Goal: Information Seeking & Learning: Check status

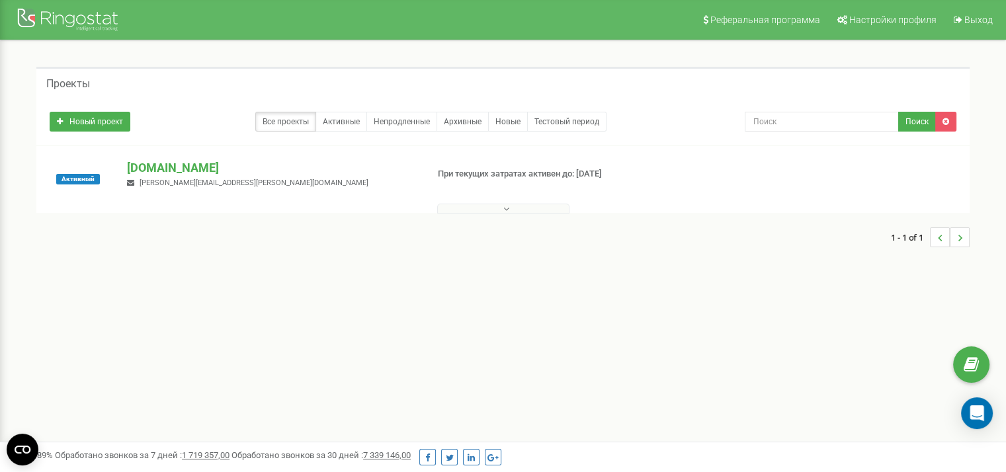
click at [473, 211] on button at bounding box center [503, 209] width 132 height 10
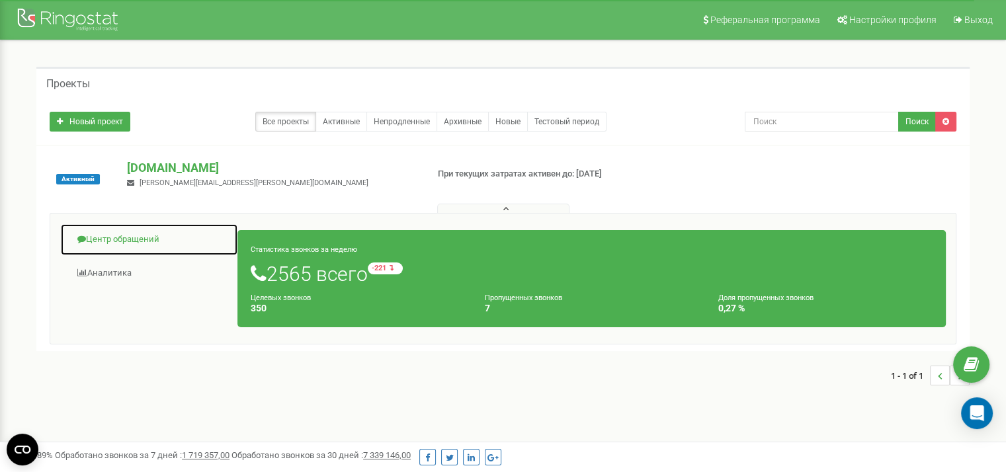
click at [127, 241] on link "Центр обращений" at bounding box center [149, 239] width 178 height 32
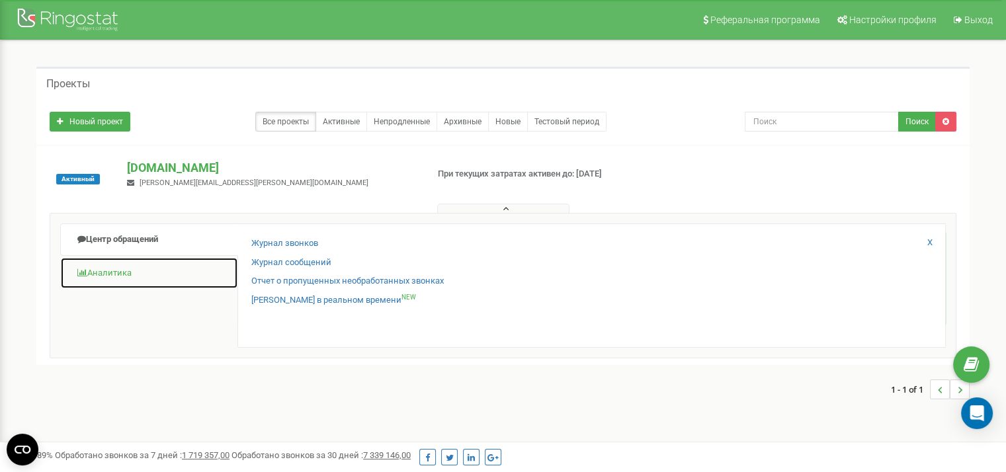
click at [142, 270] on link "Аналитика" at bounding box center [149, 273] width 178 height 32
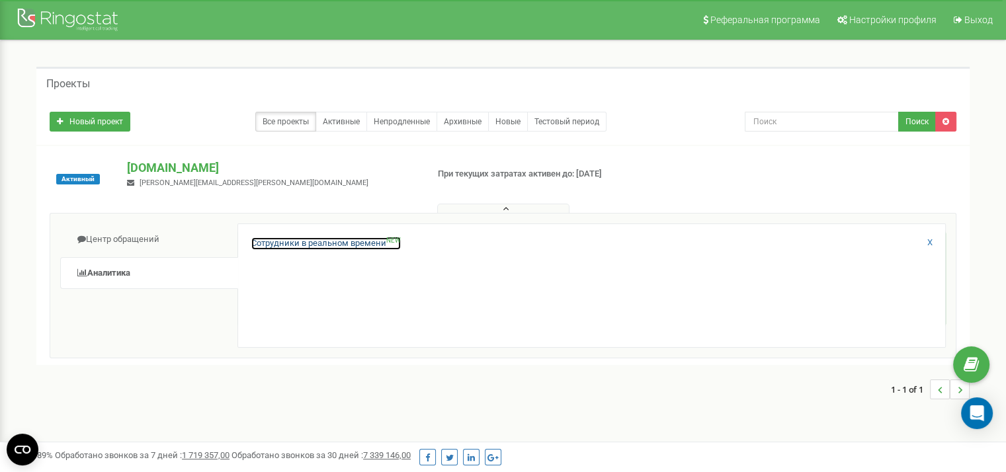
click at [309, 247] on link "Сотрудники в реальном времени NEW" at bounding box center [325, 243] width 149 height 13
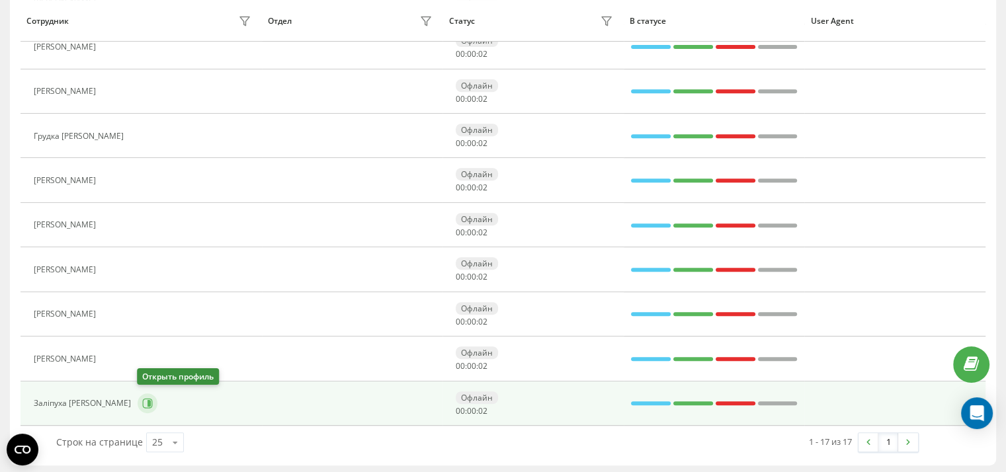
click at [149, 404] on icon at bounding box center [147, 403] width 11 height 11
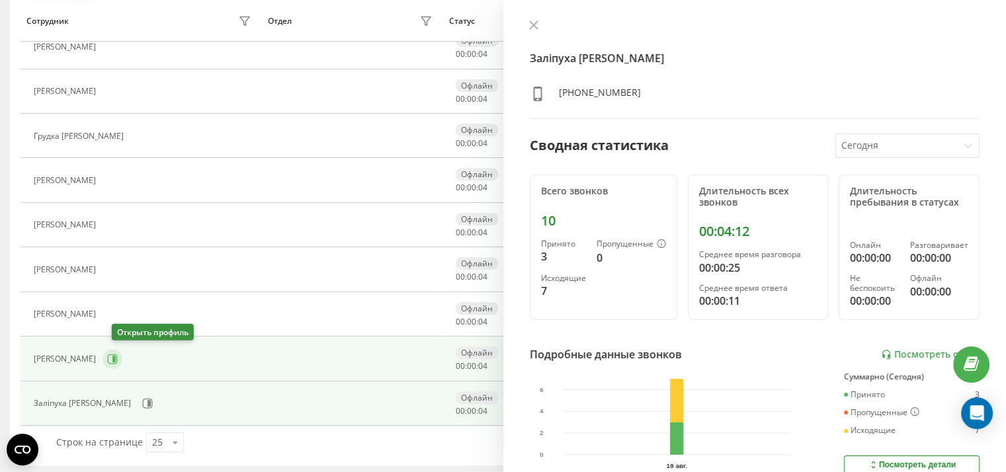
click at [118, 356] on icon at bounding box center [112, 359] width 11 height 11
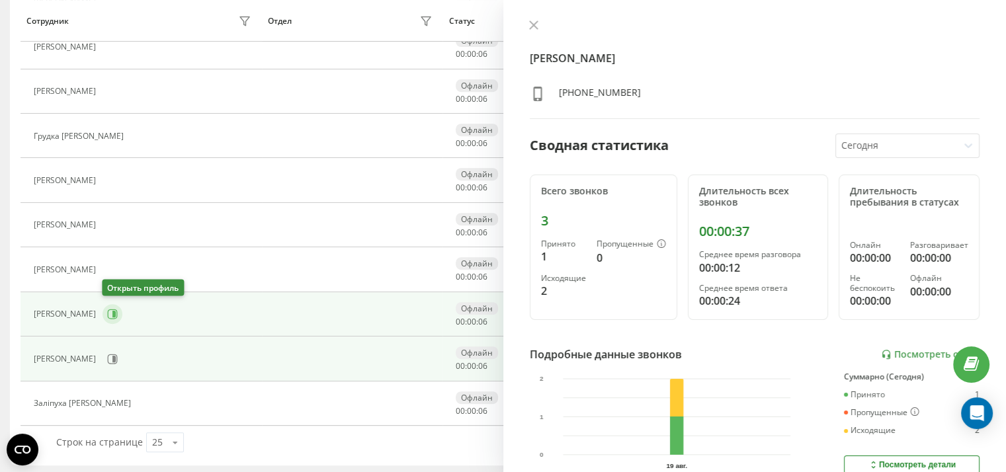
click at [116, 317] on button at bounding box center [112, 314] width 20 height 20
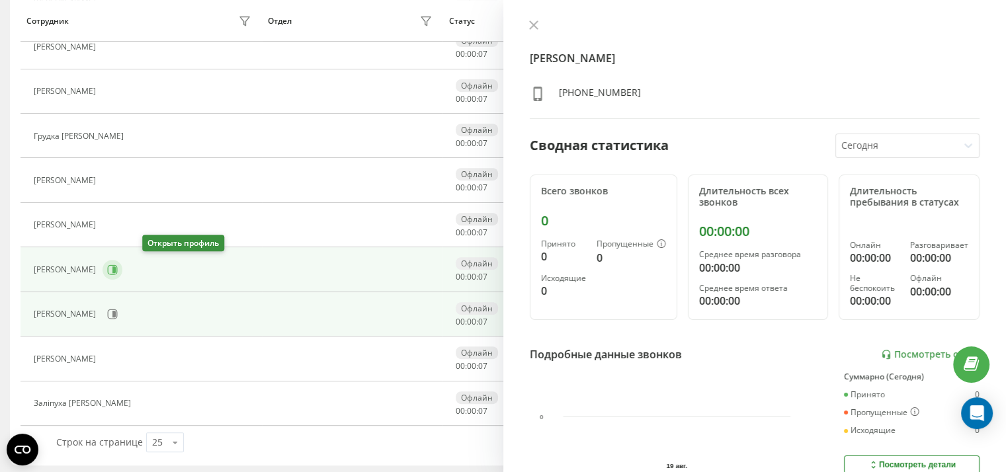
click at [116, 266] on icon at bounding box center [113, 269] width 3 height 7
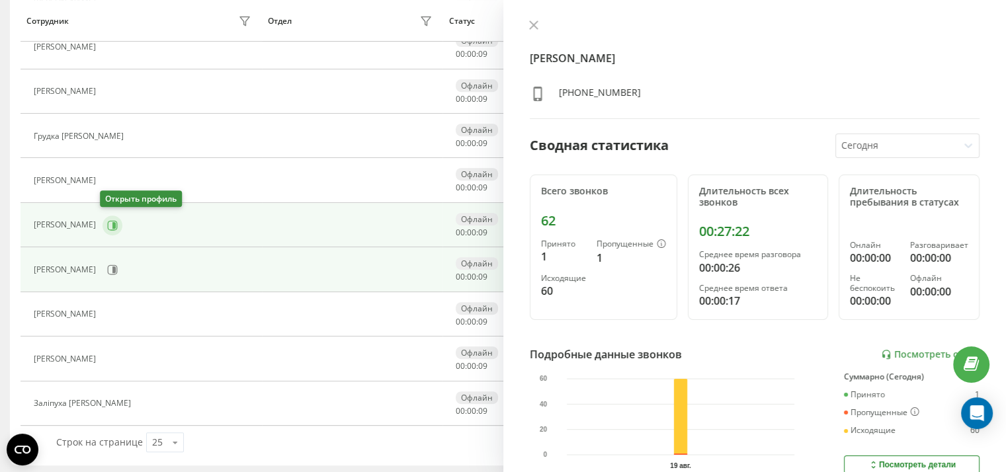
click at [108, 227] on icon at bounding box center [113, 225] width 10 height 10
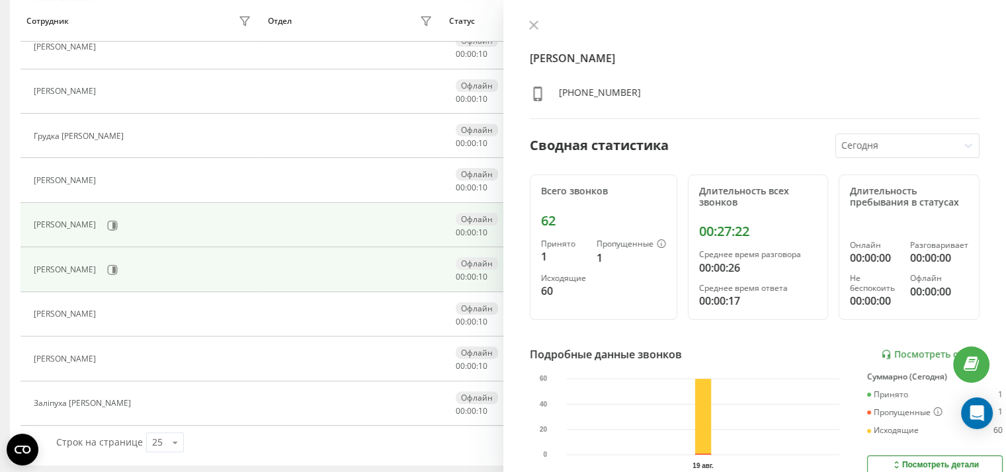
scroll to position [476, 0]
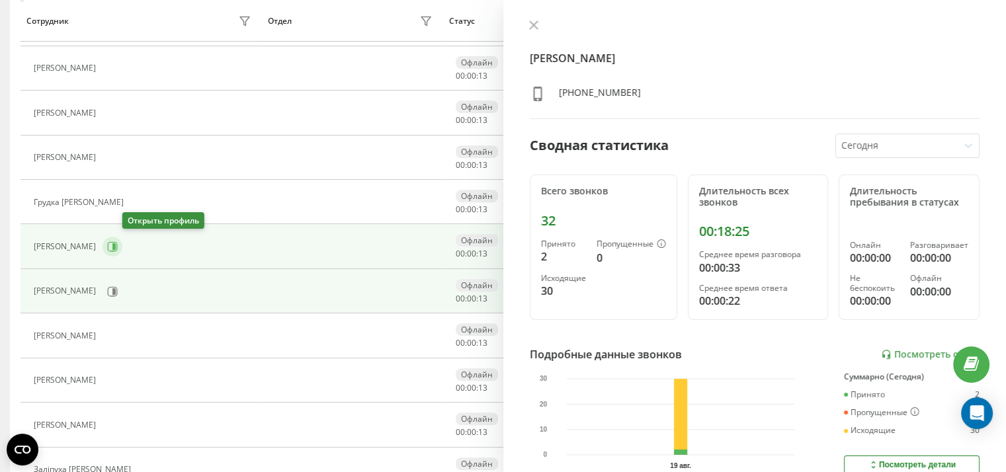
click at [118, 245] on icon at bounding box center [112, 246] width 11 height 11
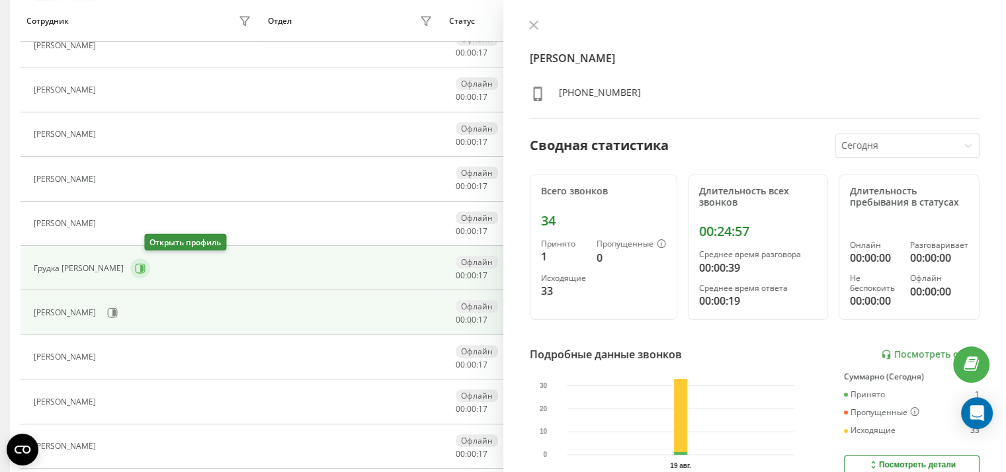
scroll to position [344, 0]
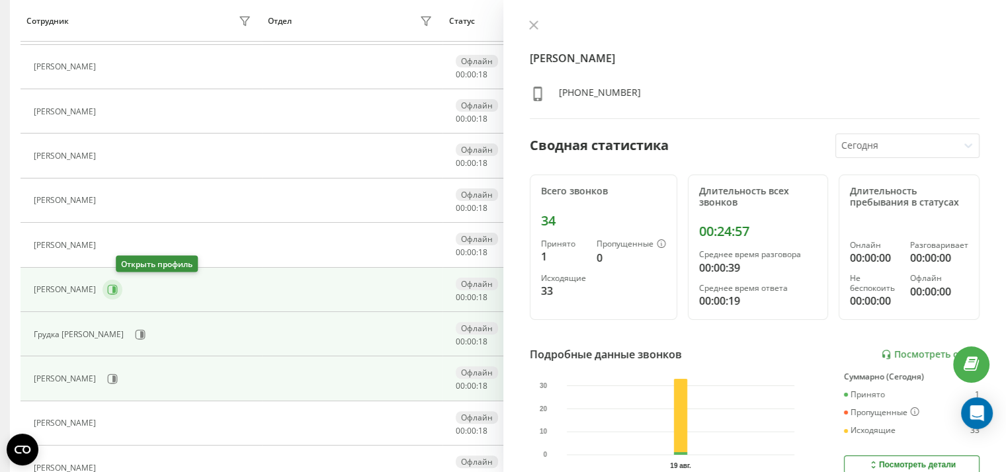
click at [116, 288] on icon at bounding box center [113, 289] width 3 height 7
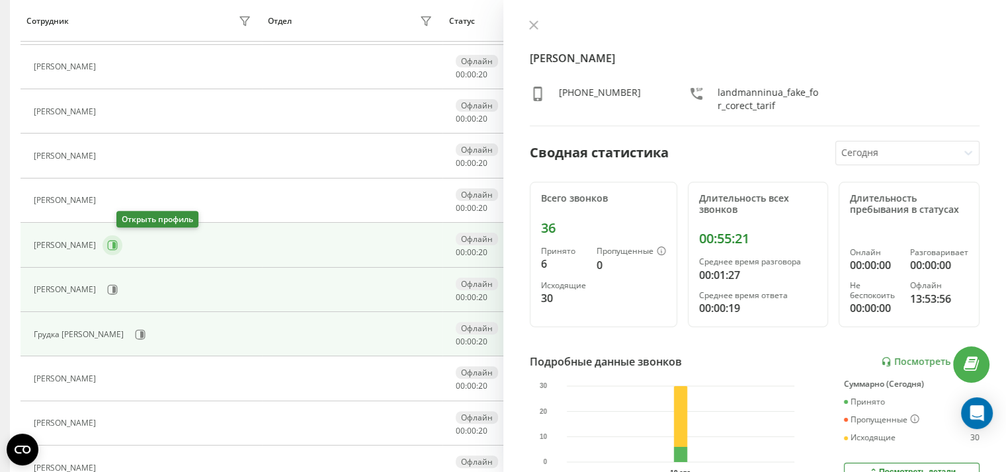
click at [118, 244] on icon at bounding box center [112, 245] width 11 height 11
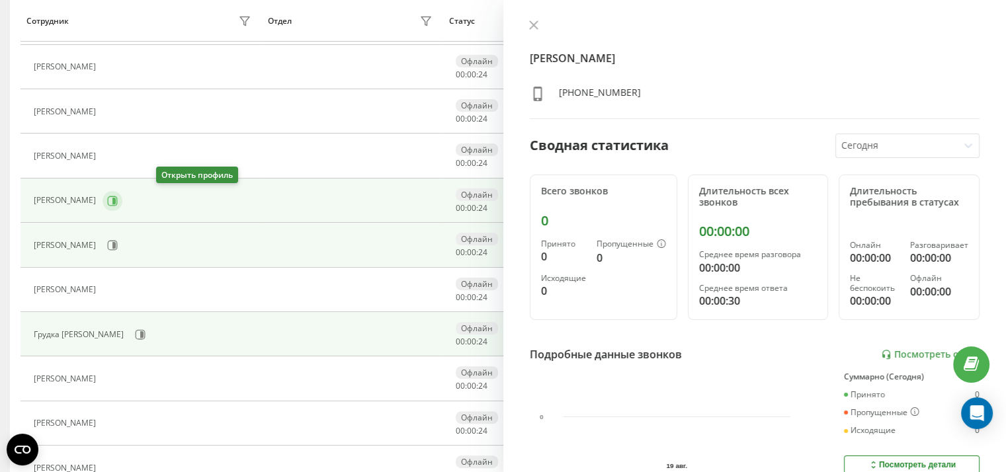
click at [118, 196] on icon at bounding box center [112, 201] width 11 height 11
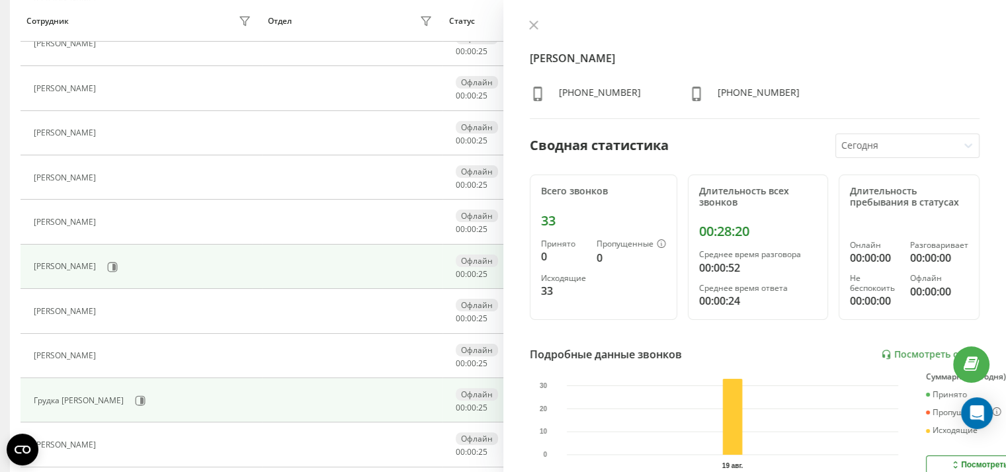
scroll to position [212, 0]
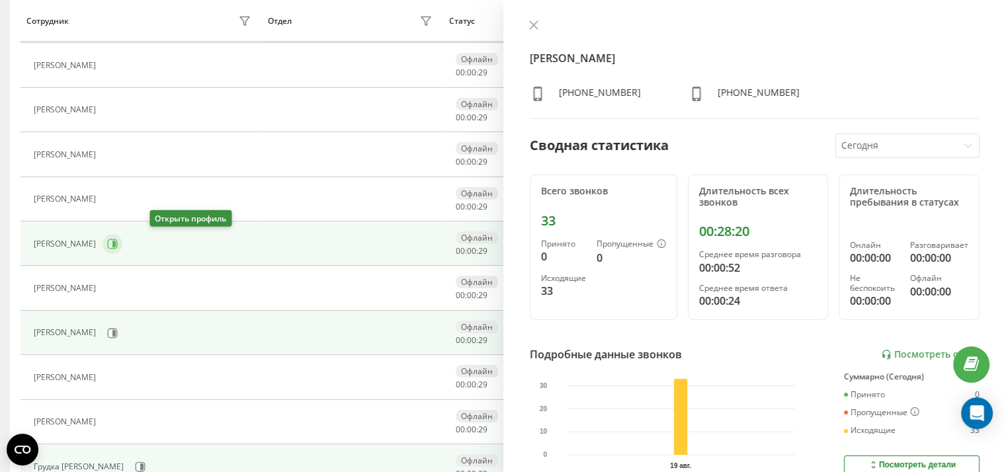
click at [118, 245] on icon at bounding box center [112, 244] width 11 height 11
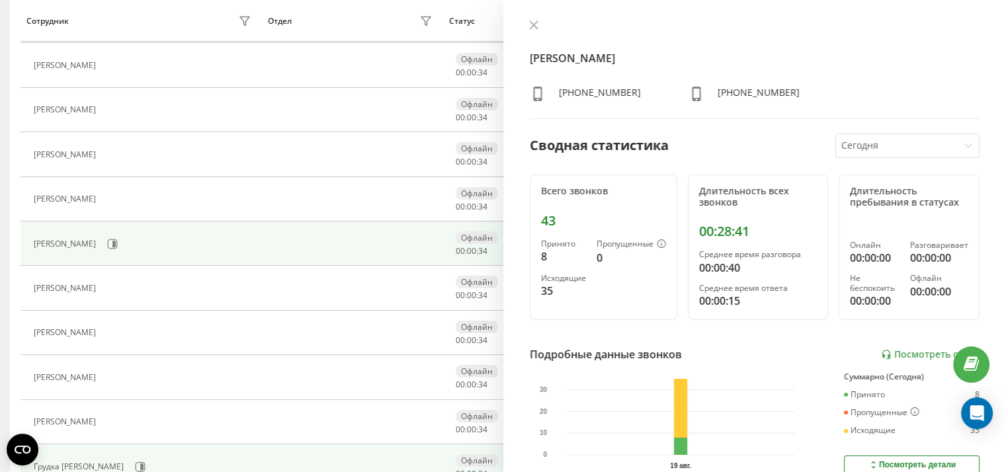
scroll to position [145, 0]
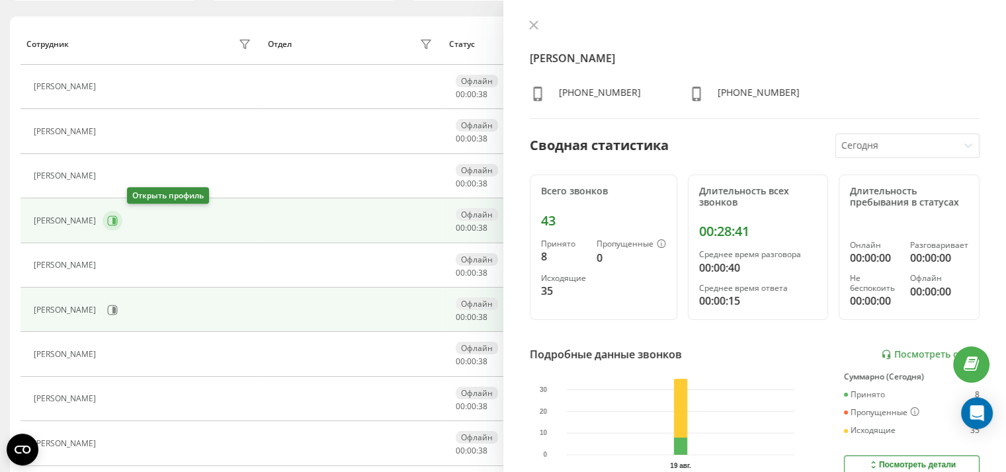
click at [116, 219] on icon at bounding box center [113, 221] width 3 height 7
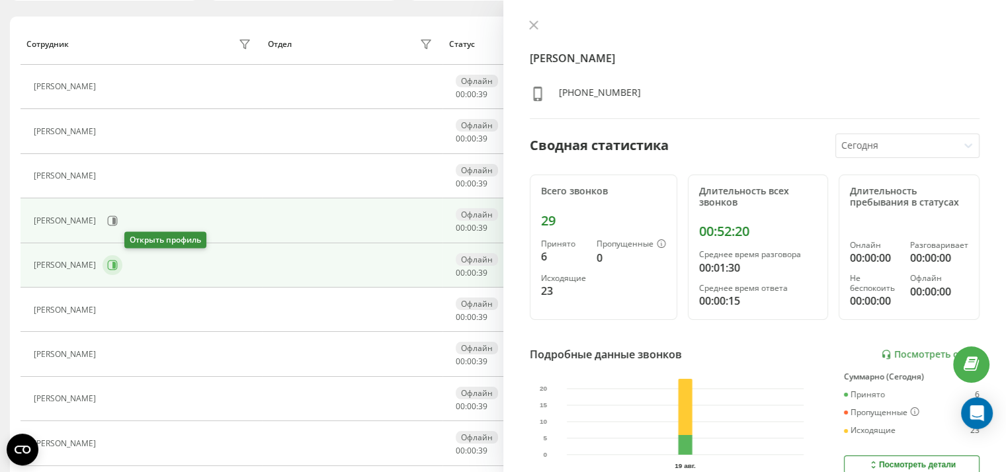
click at [118, 268] on icon at bounding box center [113, 265] width 10 height 10
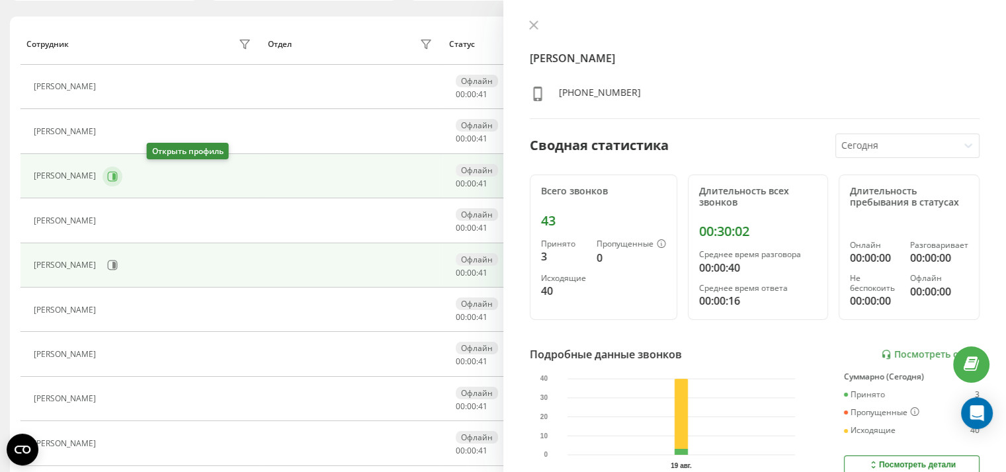
click at [116, 173] on icon at bounding box center [113, 176] width 3 height 7
